Goal: Book appointment/travel/reservation

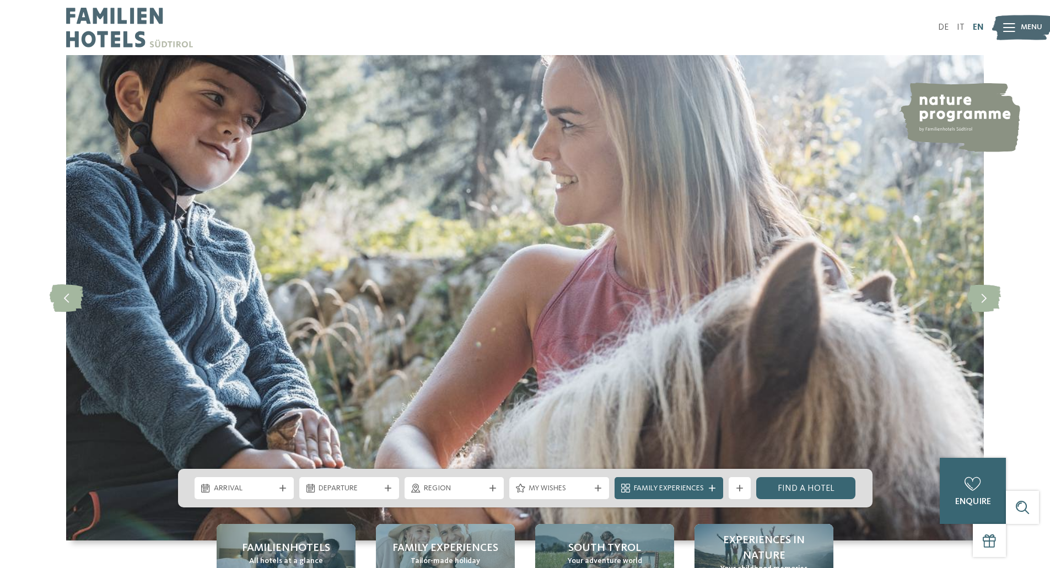
click at [979, 30] on link "EN" at bounding box center [978, 27] width 11 height 9
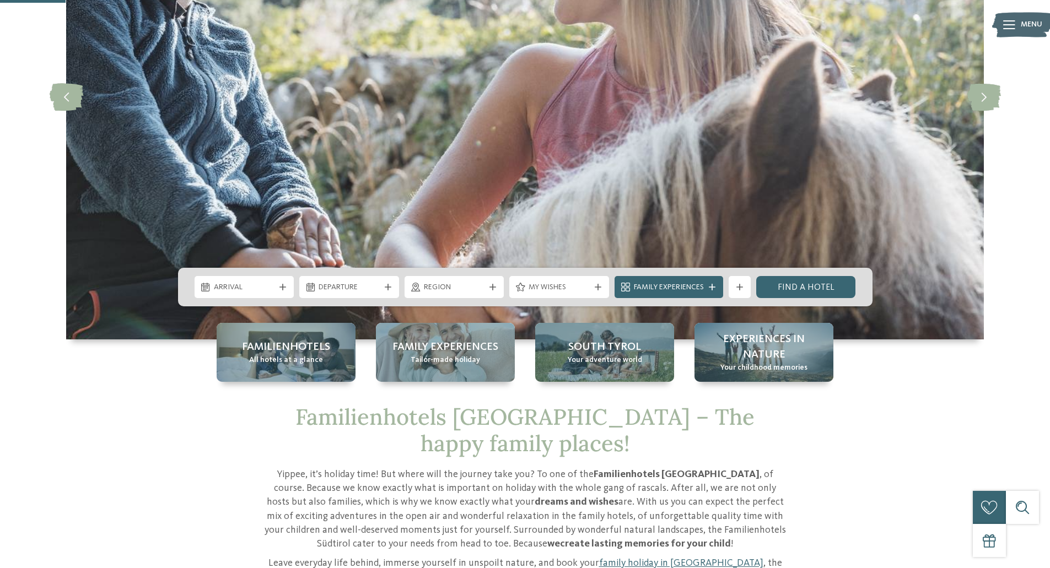
scroll to position [331, 0]
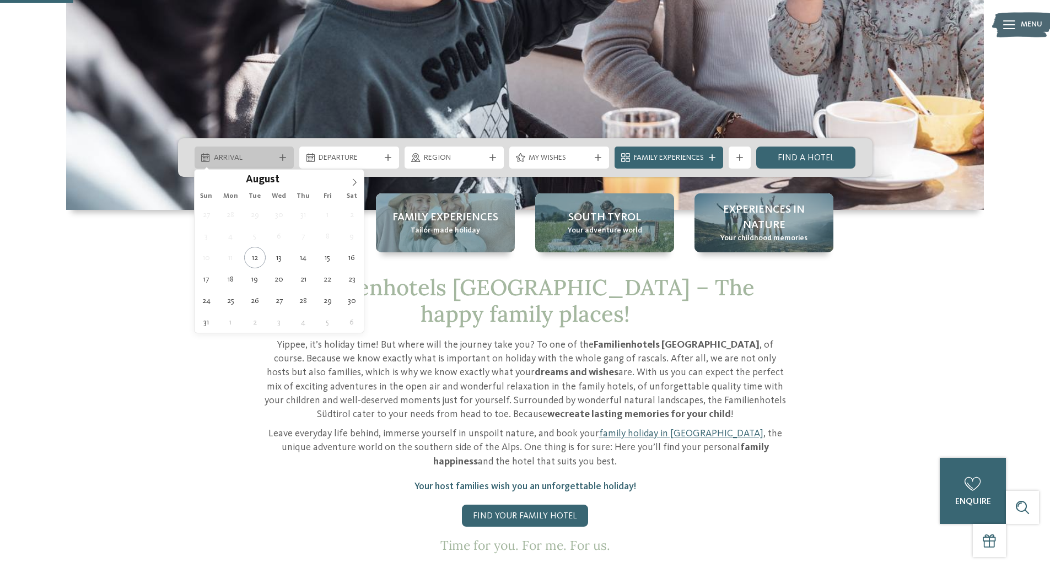
click at [232, 164] on div "Arrival" at bounding box center [245, 158] width 100 height 22
click at [353, 182] on icon at bounding box center [355, 183] width 8 height 8
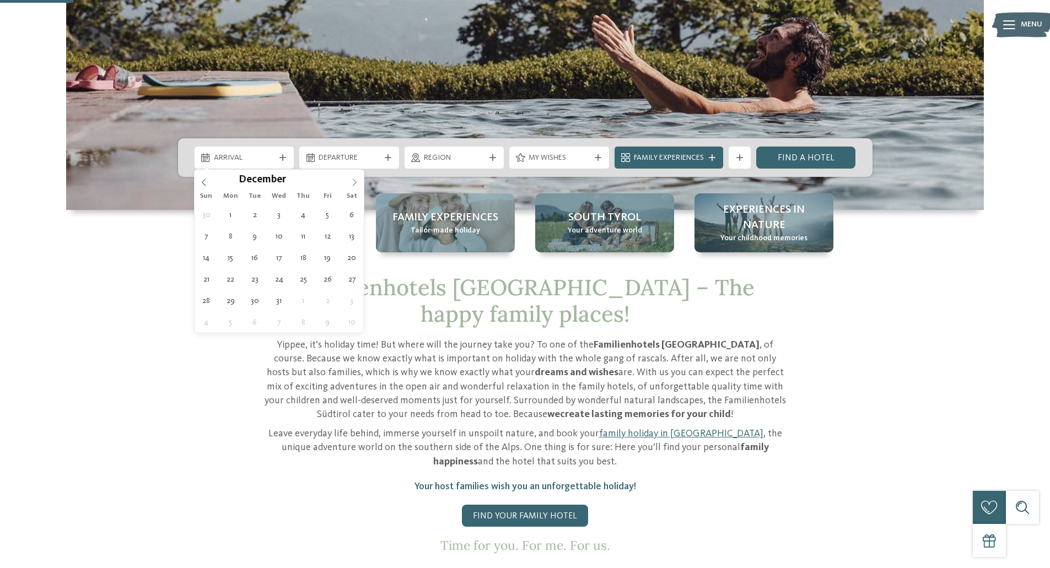
click at [353, 182] on icon at bounding box center [355, 183] width 8 height 8
type input "****"
click at [353, 182] on icon at bounding box center [355, 183] width 8 height 8
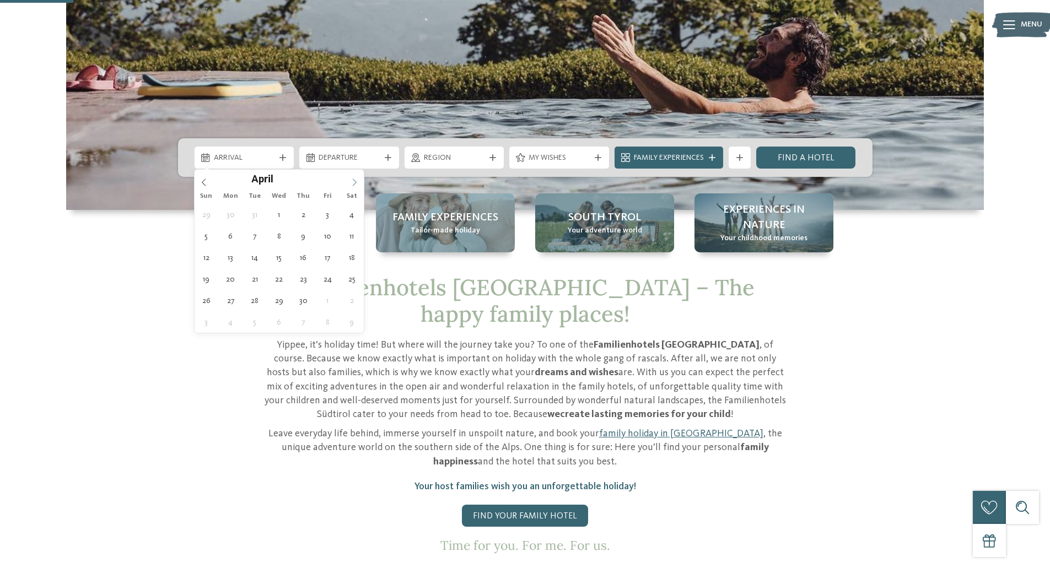
click at [353, 182] on icon at bounding box center [355, 183] width 8 height 8
click at [203, 183] on icon at bounding box center [204, 182] width 4 height 7
type div "28.03.2026"
type input "****"
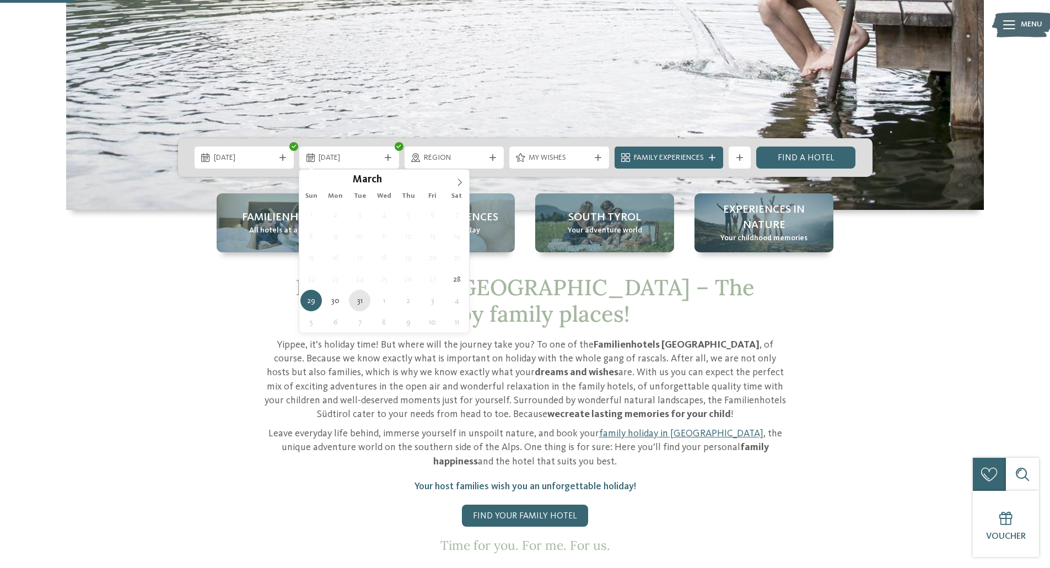
type div "31.03.2026"
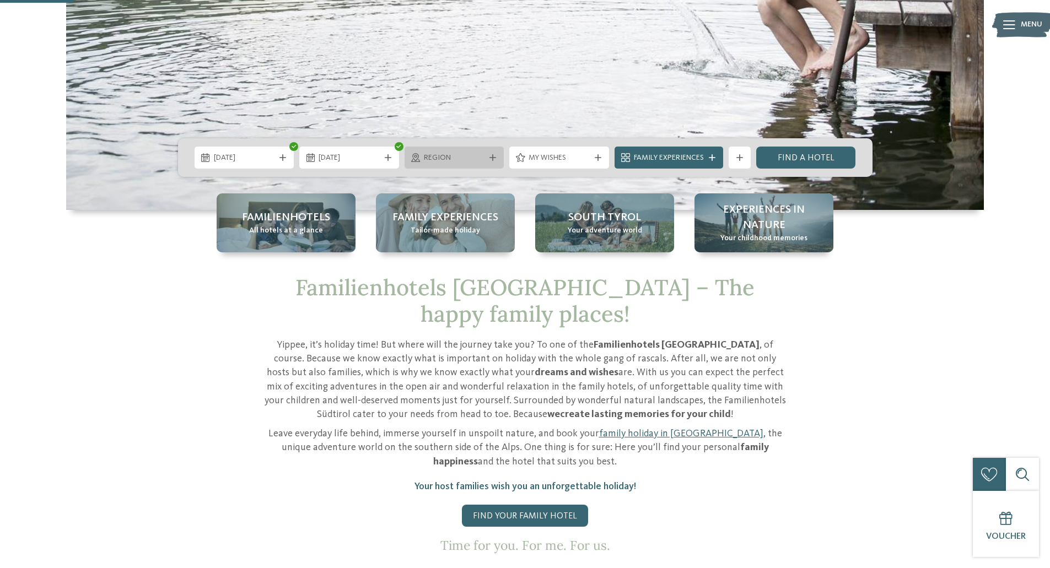
click at [465, 165] on div "Region" at bounding box center [455, 158] width 100 height 22
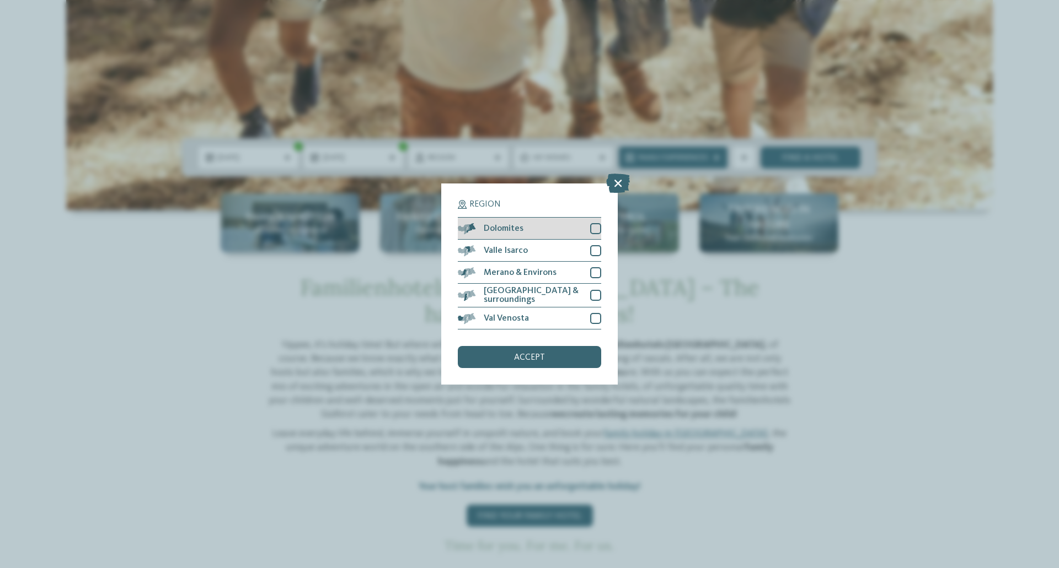
click at [598, 229] on div at bounding box center [595, 228] width 11 height 11
click at [533, 362] on div "accept" at bounding box center [529, 357] width 143 height 22
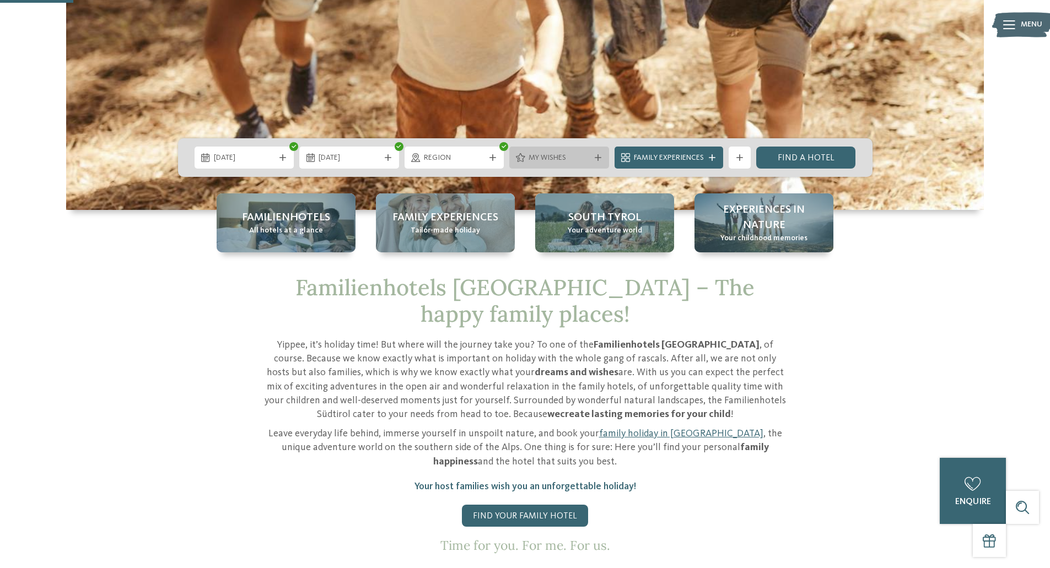
click at [555, 161] on span "My wishes" at bounding box center [559, 158] width 61 height 11
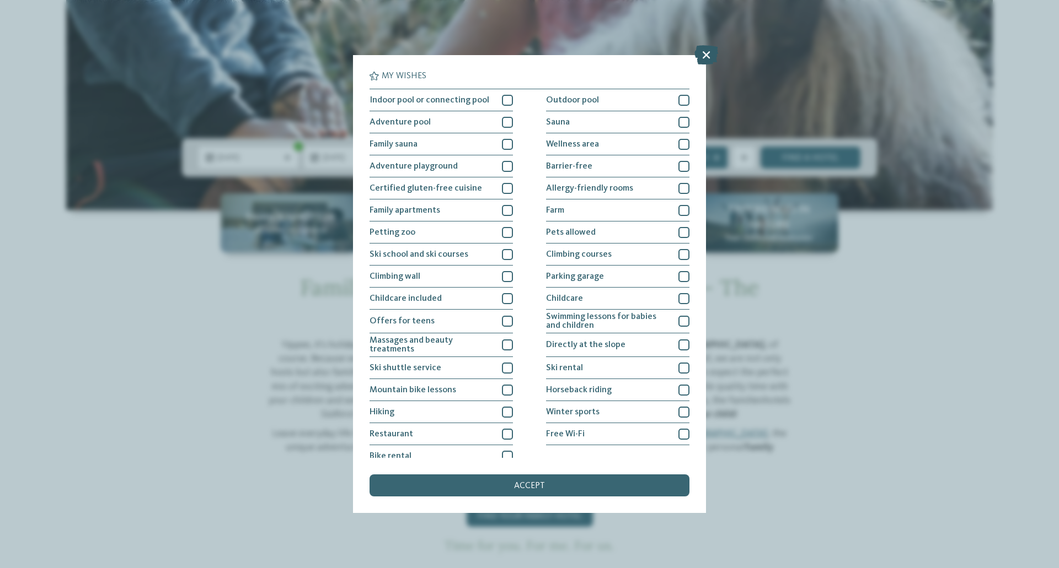
click at [706, 51] on icon at bounding box center [706, 54] width 24 height 19
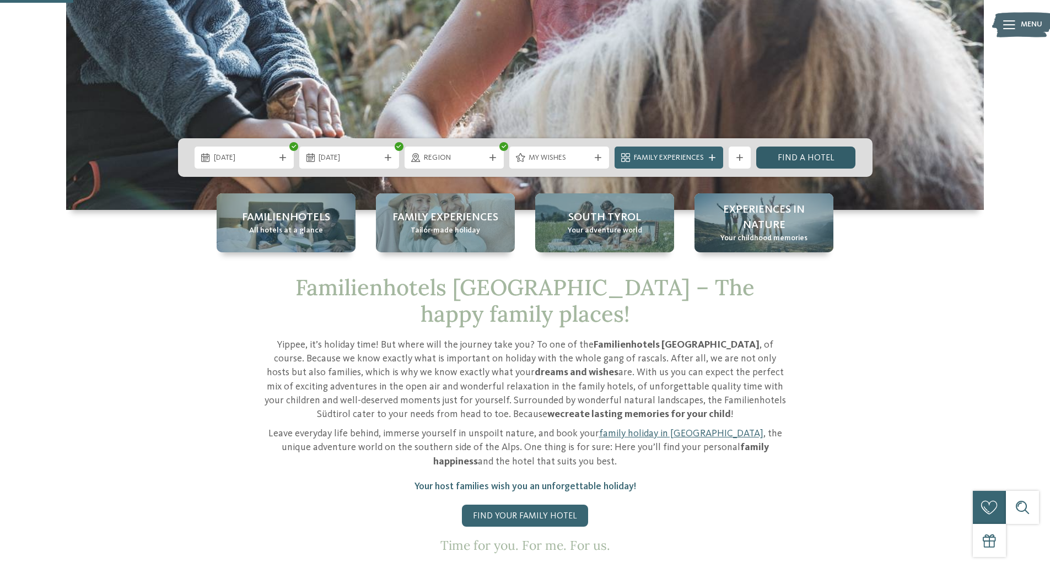
click at [813, 153] on link "Find a hotel" at bounding box center [806, 158] width 100 height 22
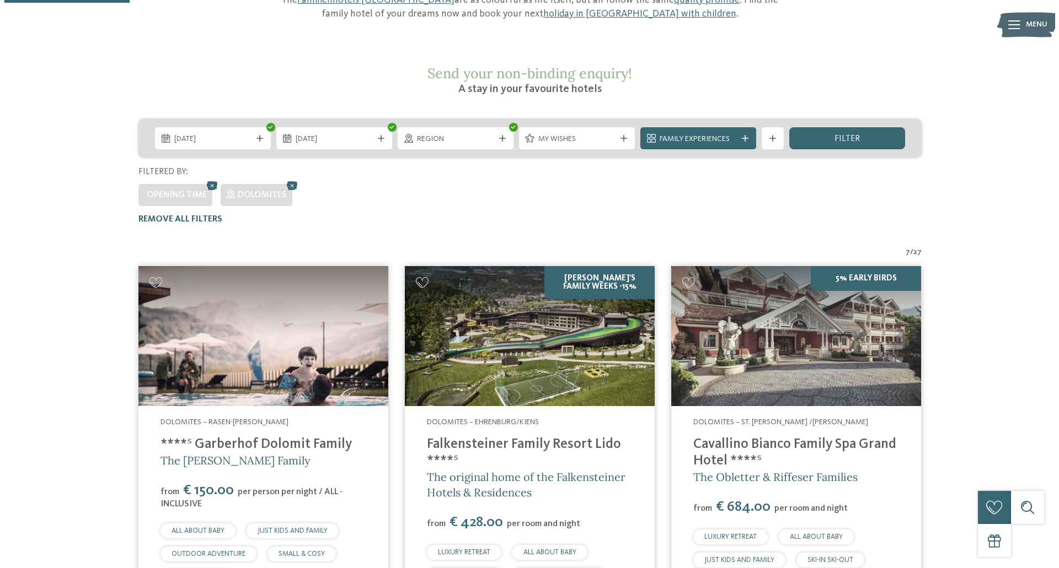
scroll to position [164, 0]
